Goal: Find specific page/section: Find specific page/section

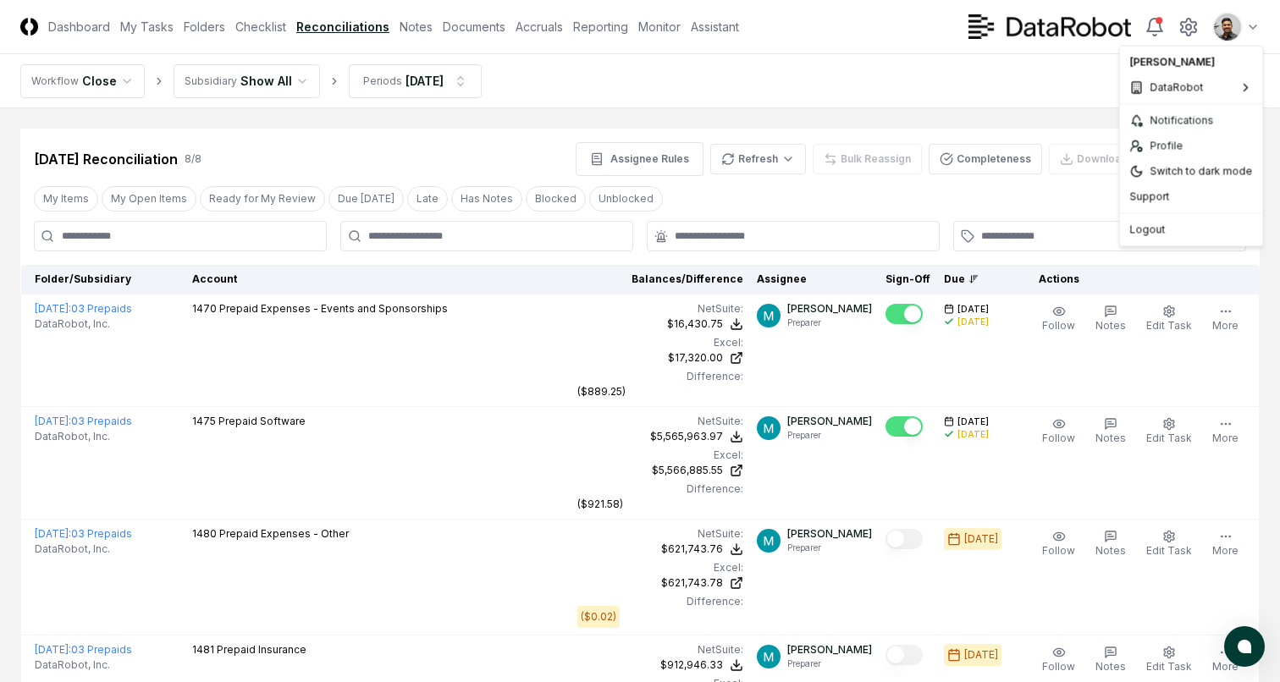
click at [1237, 33] on html "CloseCore Dashboard My Tasks Folders Checklist Reconciliations Notes Documents …" at bounding box center [640, 665] width 1280 height 1331
click at [1234, 25] on html "CloseCore Dashboard My Tasks Folders Checklist Reconciliations Notes Documents …" at bounding box center [640, 664] width 1280 height 1329
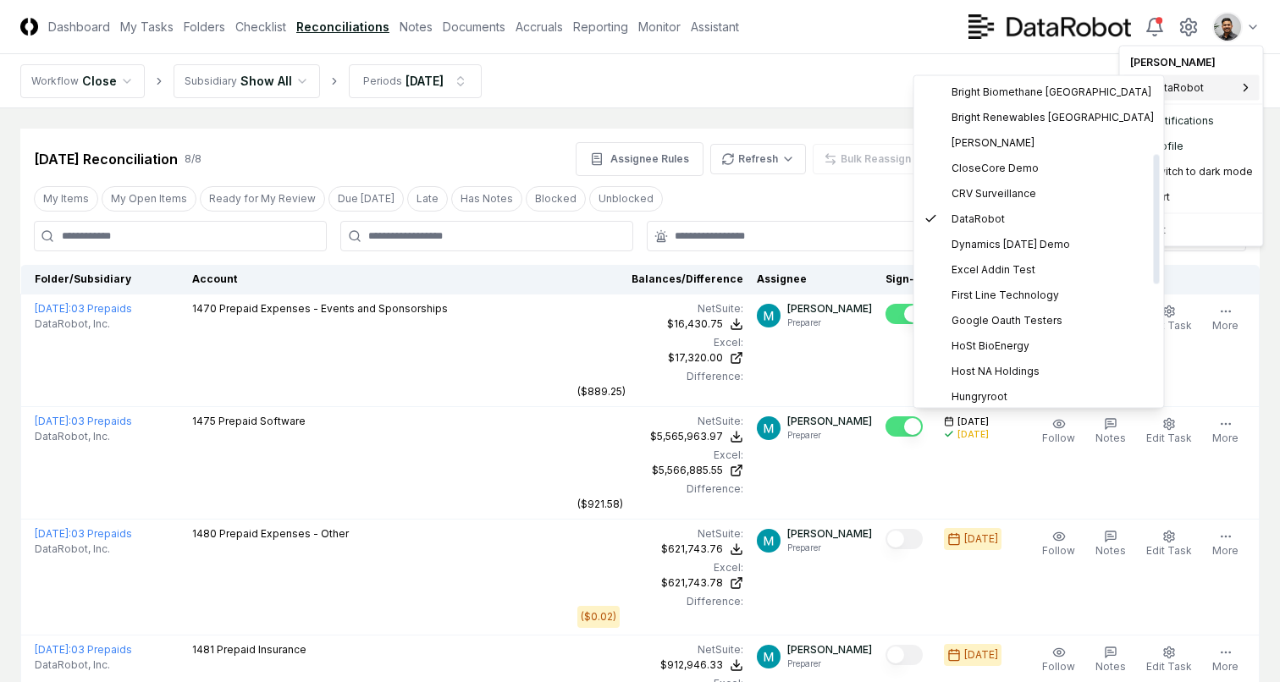
scroll to position [488, 0]
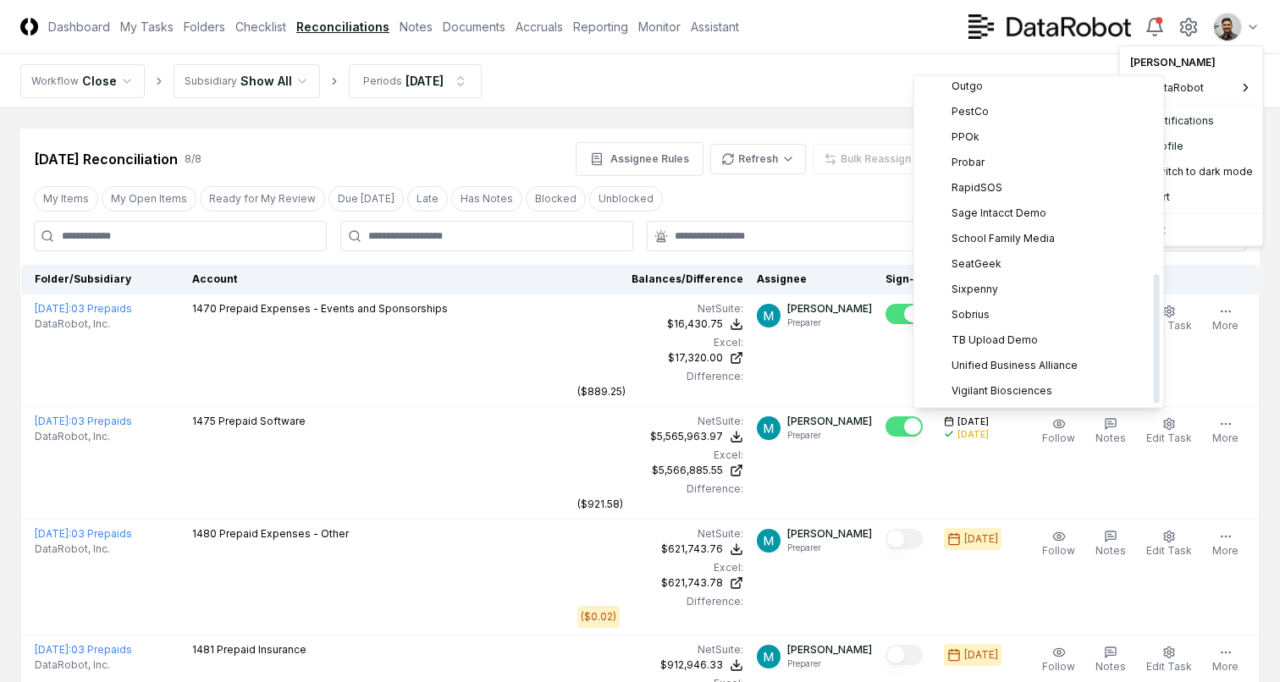
click at [801, 58] on html "CloseCore Dashboard My Tasks Folders Checklist Reconciliations Notes Documents …" at bounding box center [640, 664] width 1280 height 1329
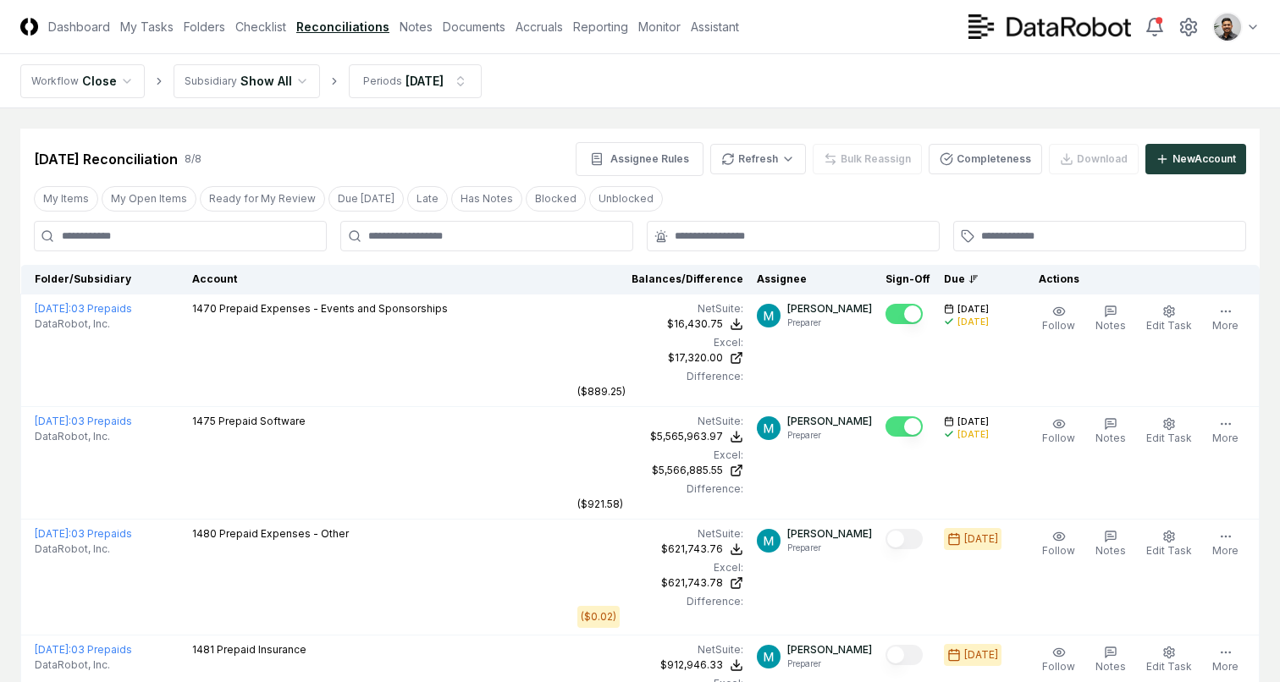
click at [1234, 31] on html "CloseCore Dashboard My Tasks Folders Checklist Reconciliations Notes Documents …" at bounding box center [640, 664] width 1280 height 1329
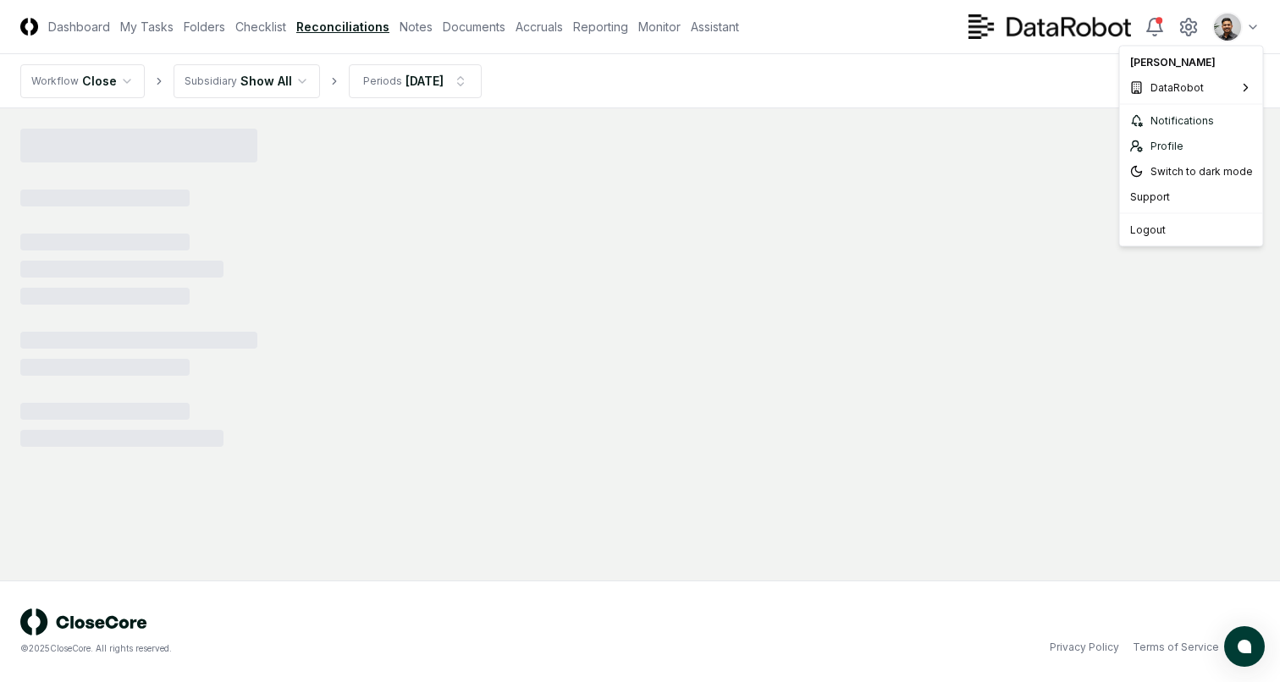
click at [1241, 25] on html "CloseCore Dashboard My Tasks Folders Checklist Reconciliations Notes Documents …" at bounding box center [640, 341] width 1280 height 682
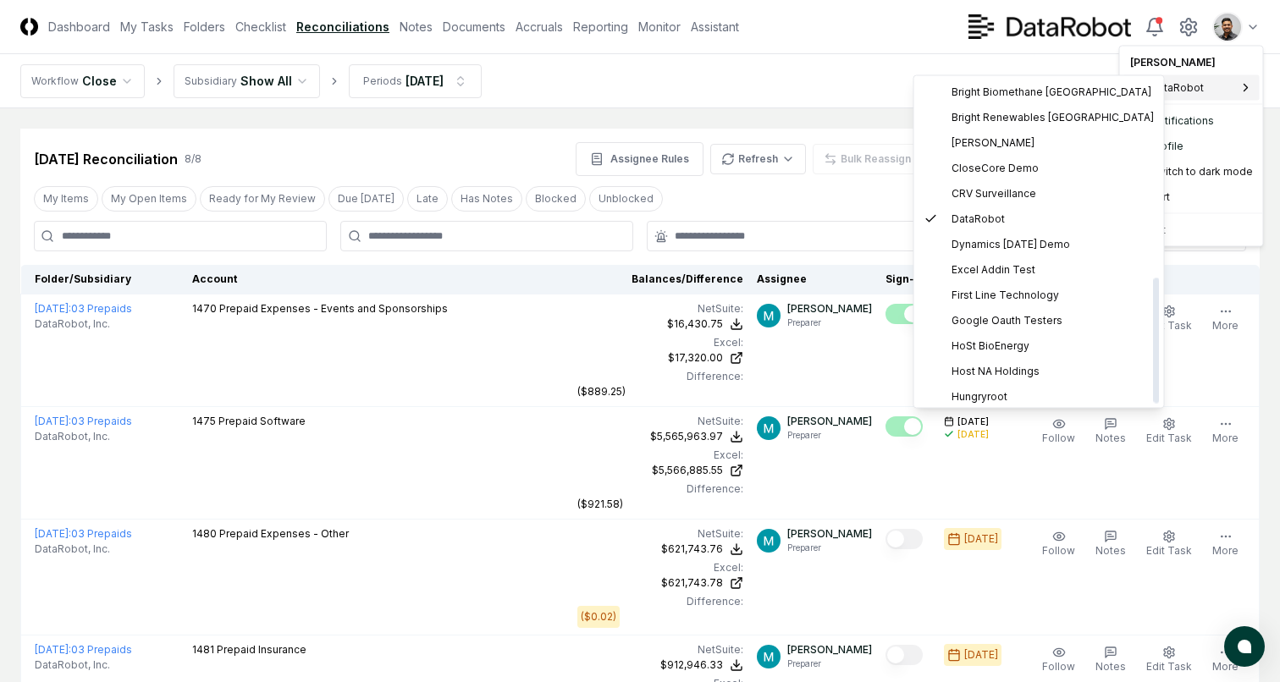
scroll to position [513, 0]
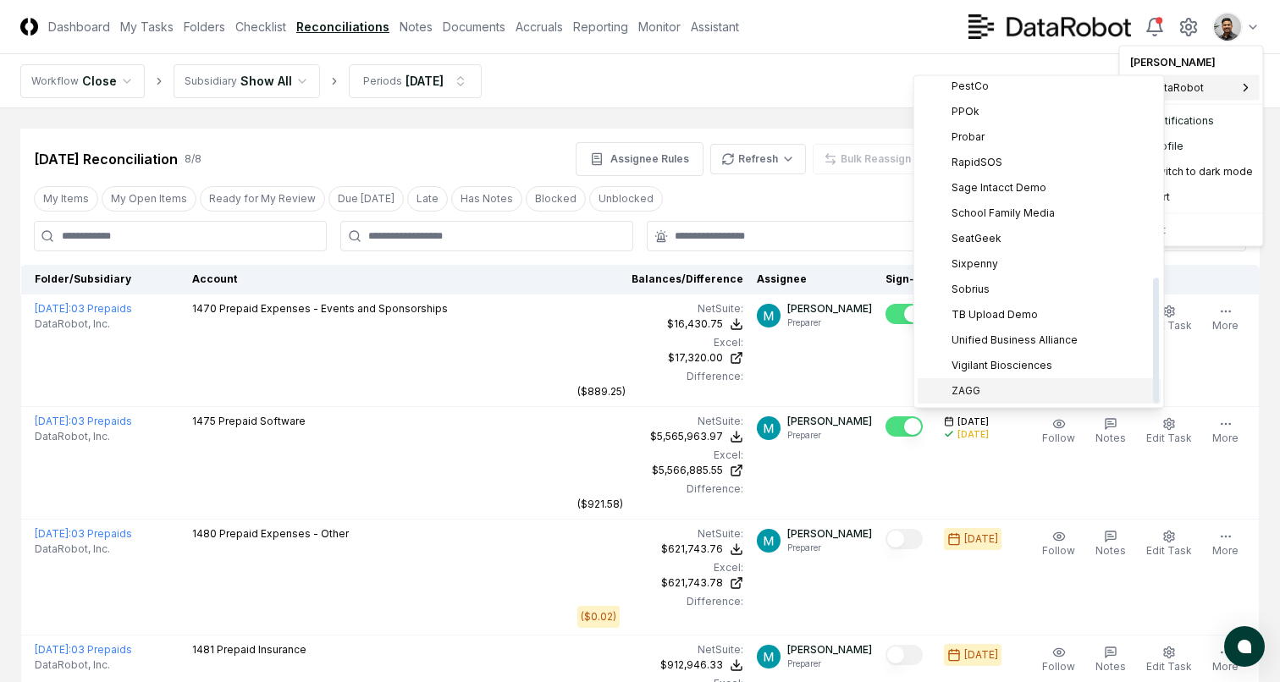
click at [987, 392] on div "ZAGG" at bounding box center [1039, 391] width 243 height 25
